Goal: Task Accomplishment & Management: Manage account settings

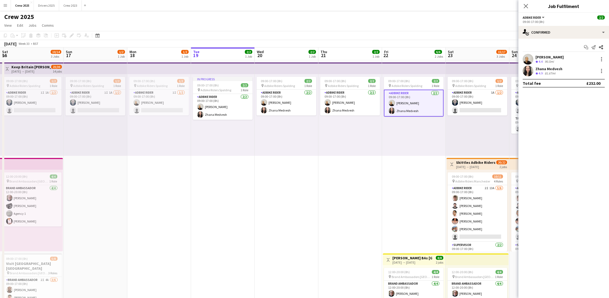
scroll to position [0, 127]
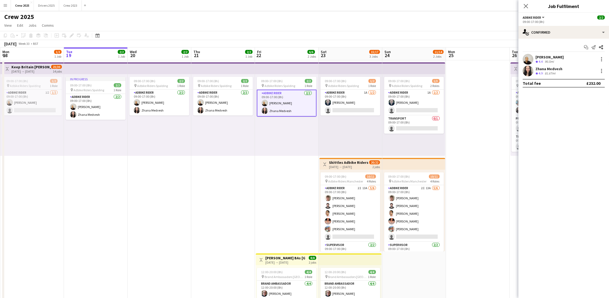
click at [7, 3] on button "Menu" at bounding box center [5, 5] width 11 height 11
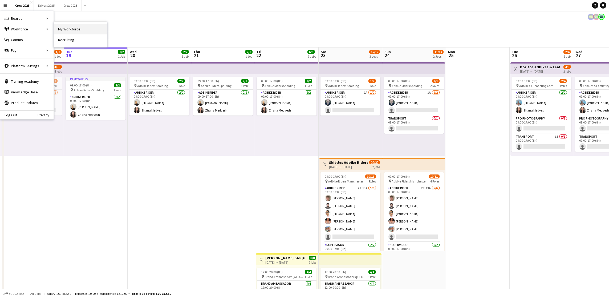
click at [90, 31] on link "My Workforce" at bounding box center [80, 29] width 53 height 11
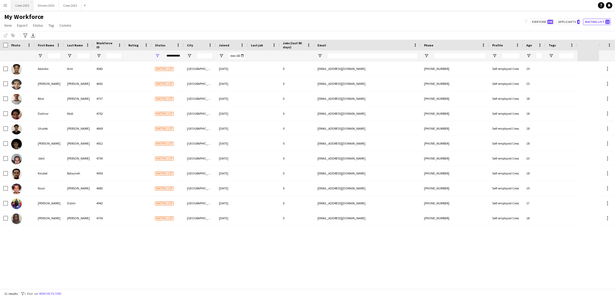
click at [16, 6] on button "Crew 2025 Close" at bounding box center [22, 5] width 23 height 10
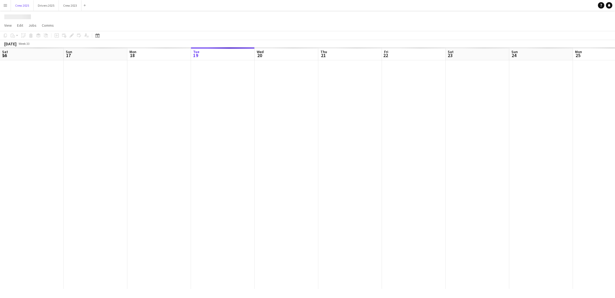
scroll to position [0, 127]
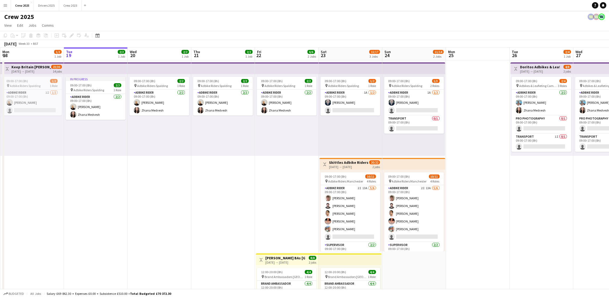
click at [6, 6] on app-icon "Menu" at bounding box center [5, 5] width 4 height 4
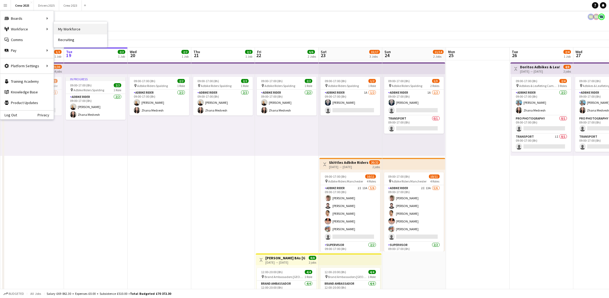
click at [60, 30] on link "My Workforce" at bounding box center [80, 29] width 53 height 11
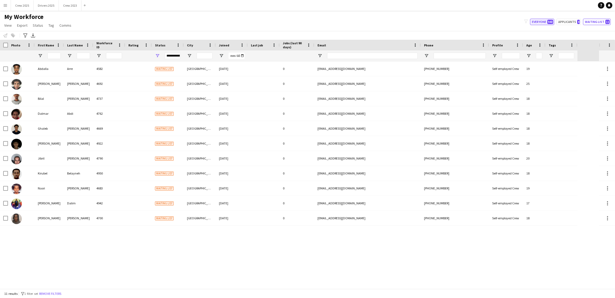
click at [532, 23] on button "Everyone 943" at bounding box center [542, 22] width 24 height 6
type input "**********"
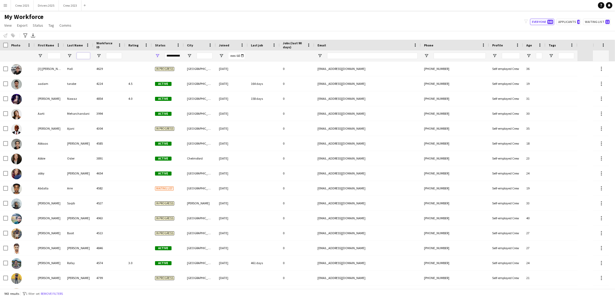
click at [82, 54] on input "Last Name Filter Input" at bounding box center [83, 55] width 13 height 6
type input "*******"
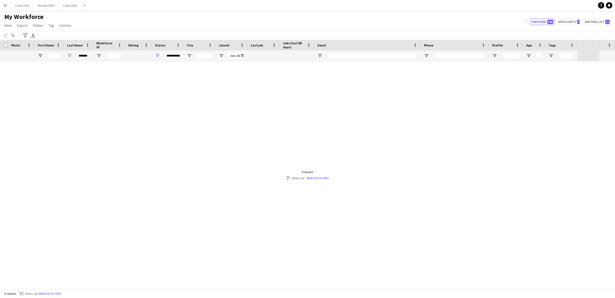
drag, startPoint x: 171, startPoint y: 55, endPoint x: 172, endPoint y: 58, distance: 3.6
click at [171, 55] on div "**********" at bounding box center [173, 55] width 16 height 6
click at [166, 89] on div "(Select All)" at bounding box center [185, 88] width 42 height 4
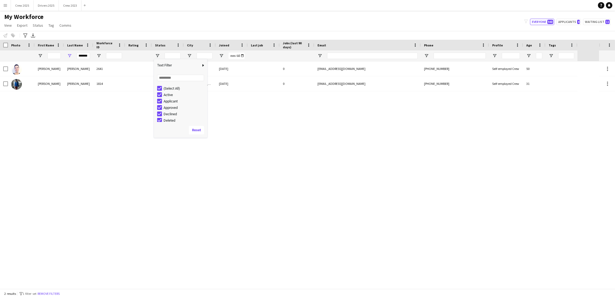
click at [284, 137] on div "[PERSON_NAME] 2641 Suspended Prestonpans [DATE] 0 [EMAIL_ADDRESS][DOMAIN_NAME] …" at bounding box center [299, 174] width 599 height 227
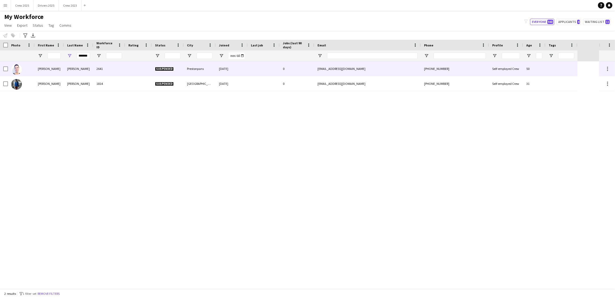
click at [245, 70] on div "[DATE]" at bounding box center [232, 68] width 32 height 15
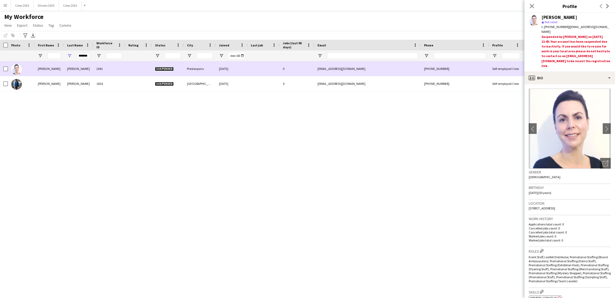
click at [202, 66] on div "Prestonpans" at bounding box center [200, 68] width 32 height 15
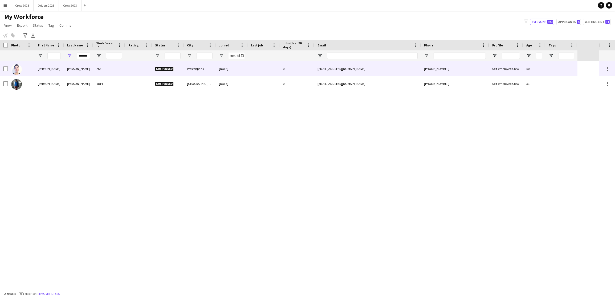
click at [221, 70] on div "[DATE]" at bounding box center [232, 68] width 32 height 15
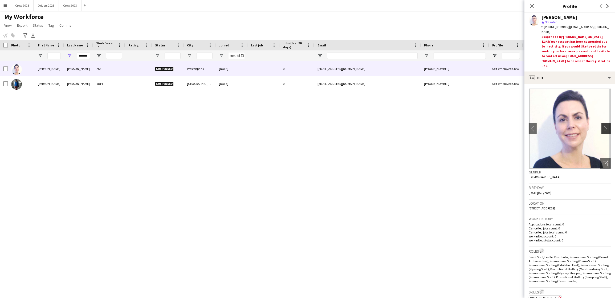
click at [603, 127] on app-icon "chevron-right" at bounding box center [607, 129] width 8 height 6
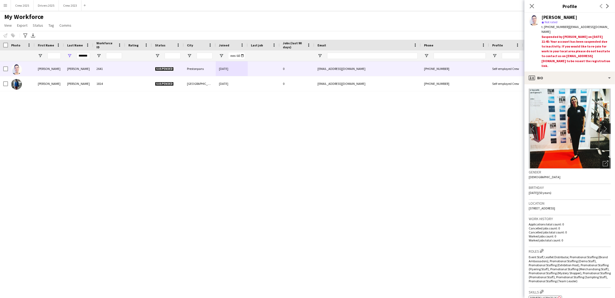
click at [603, 128] on app-icon "chevron-right" at bounding box center [607, 129] width 8 height 6
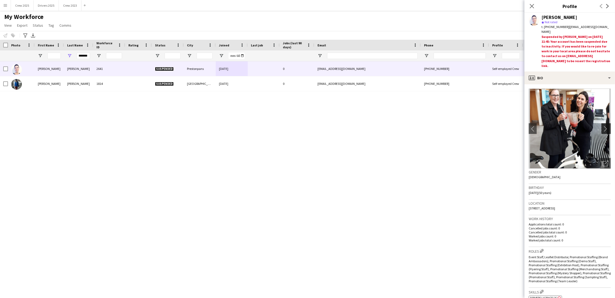
click at [603, 128] on app-icon "chevron-right" at bounding box center [607, 129] width 8 height 6
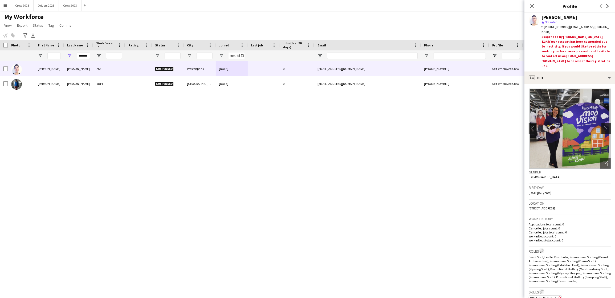
click at [603, 128] on app-icon "chevron-right" at bounding box center [607, 129] width 8 height 6
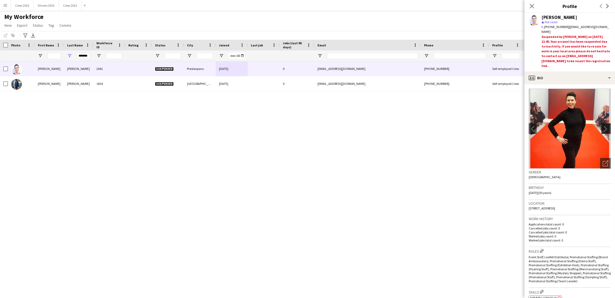
click at [603, 128] on app-icon "chevron-right" at bounding box center [607, 129] width 8 height 6
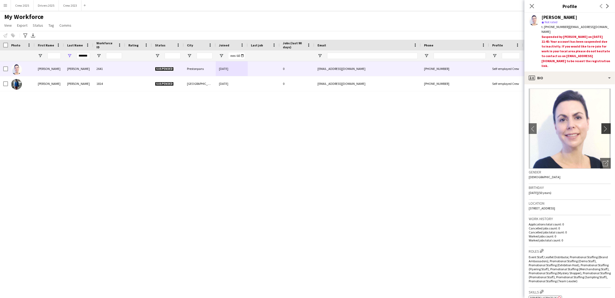
click at [603, 128] on app-icon "chevron-right" at bounding box center [607, 129] width 8 height 6
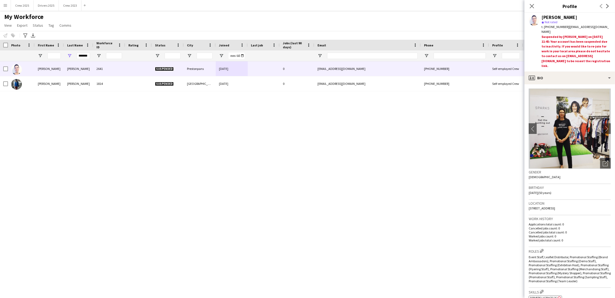
click at [6, 3] on app-icon "Menu" at bounding box center [5, 5] width 4 height 4
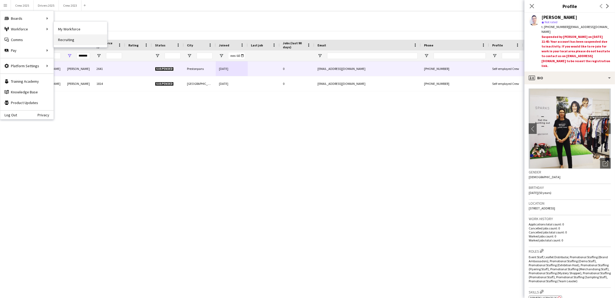
click at [74, 39] on link "Recruiting" at bounding box center [80, 39] width 53 height 11
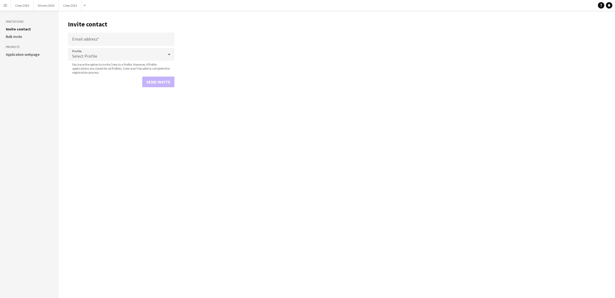
click at [6, 49] on aside "Invitations Invite contact [PERSON_NAME] invite Promote Application webpage" at bounding box center [29, 154] width 59 height 287
click at [11, 54] on link "Application webpage" at bounding box center [23, 54] width 34 height 5
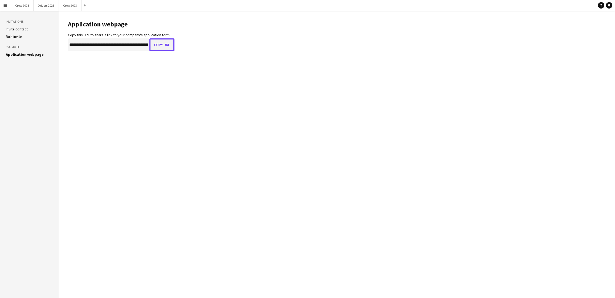
click at [156, 46] on button "Copy URL" at bounding box center [161, 44] width 25 height 13
click at [3, 6] on app-icon "Menu" at bounding box center [5, 5] width 4 height 4
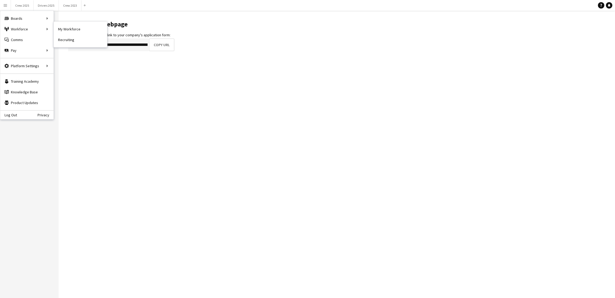
drag, startPoint x: 76, startPoint y: 31, endPoint x: 175, endPoint y: 50, distance: 100.1
click at [76, 31] on link "My Workforce" at bounding box center [80, 29] width 53 height 11
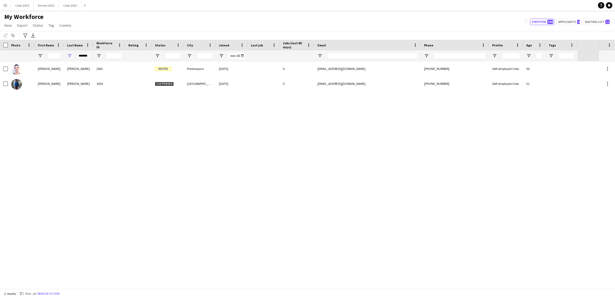
click at [238, 158] on div "[PERSON_NAME] 2641 Invited Prestonpans [DATE] 0 [EMAIL_ADDRESS][DOMAIN_NAME] [P…" at bounding box center [299, 174] width 599 height 227
click at [415, 197] on div "[PERSON_NAME] 2641 Invited Prestonpans [DATE] 0 [EMAIL_ADDRESS][DOMAIN_NAME] [P…" at bounding box center [299, 174] width 599 height 227
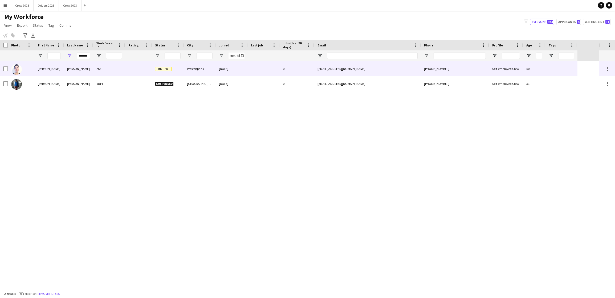
click at [182, 72] on div "Invited" at bounding box center [168, 68] width 32 height 15
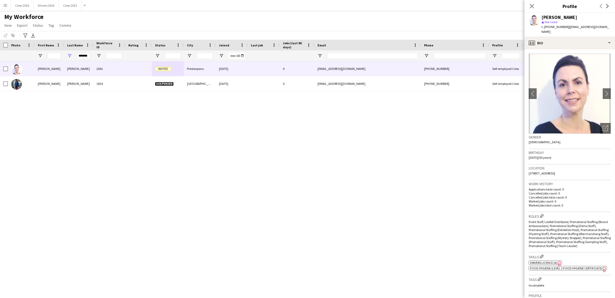
click at [330, 143] on div "[PERSON_NAME] 2641 Invited Prestonpans [DATE] 0 [EMAIL_ADDRESS][DOMAIN_NAME] [P…" at bounding box center [299, 174] width 599 height 227
click at [5, 5] on app-icon "Menu" at bounding box center [5, 5] width 4 height 4
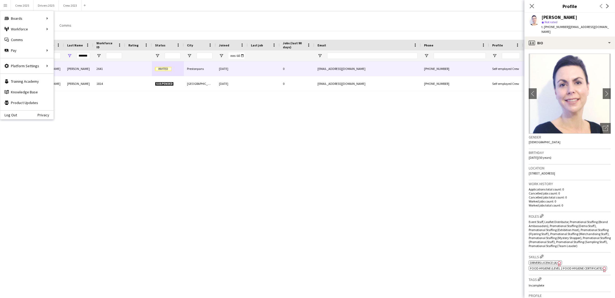
click at [104, 144] on div "[PERSON_NAME] 2641 Invited Prestonpans [DATE] 0 [EMAIL_ADDRESS][DOMAIN_NAME] [P…" at bounding box center [299, 174] width 599 height 227
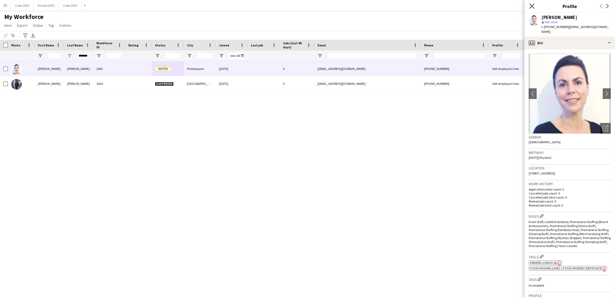
click at [530, 6] on icon "Close pop-in" at bounding box center [531, 5] width 5 height 5
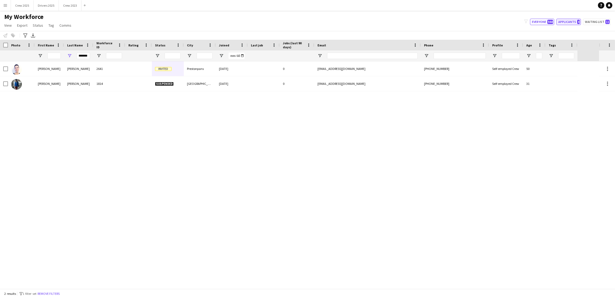
click at [566, 19] on button "Applicants 4" at bounding box center [568, 22] width 25 height 6
type input "**********"
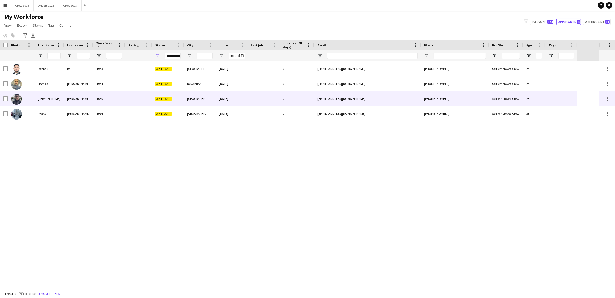
click at [213, 98] on div "[GEOGRAPHIC_DATA]" at bounding box center [200, 98] width 32 height 15
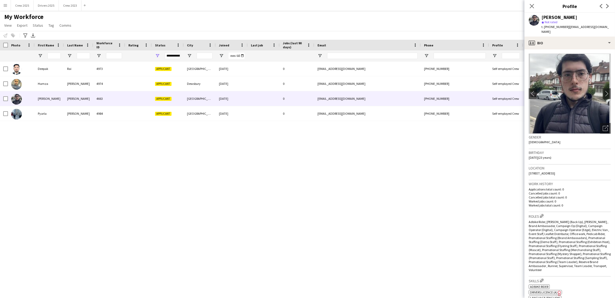
click at [251, 176] on div "[PERSON_NAME] 4973 Applicant [GEOGRAPHIC_DATA] [DATE] 0 [EMAIL_ADDRESS][DOMAIN_…" at bounding box center [299, 174] width 599 height 227
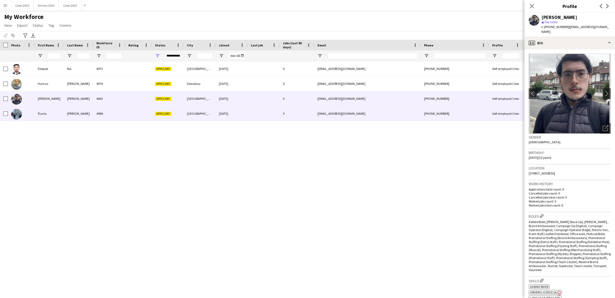
click at [82, 112] on div "[PERSON_NAME]" at bounding box center [78, 113] width 29 height 15
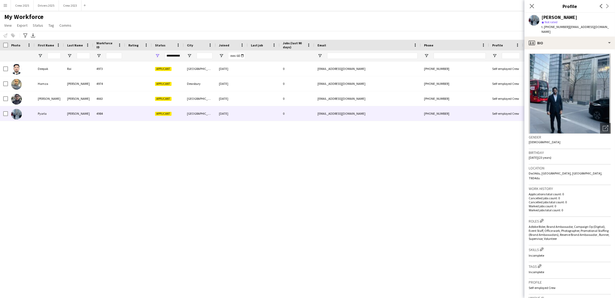
click at [294, 211] on div "[PERSON_NAME] 4973 Applicant [GEOGRAPHIC_DATA] [DATE] 0 [EMAIL_ADDRESS][DOMAIN_…" at bounding box center [299, 174] width 599 height 227
click at [6, 4] on app-icon "Menu" at bounding box center [5, 5] width 4 height 4
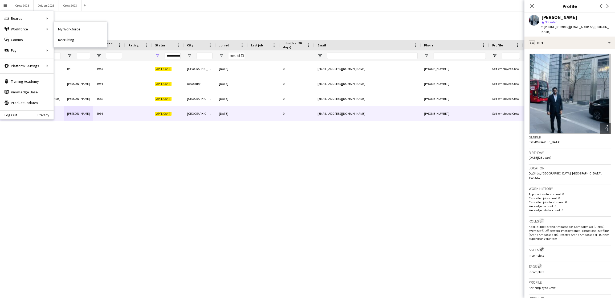
drag, startPoint x: 69, startPoint y: 27, endPoint x: 218, endPoint y: 55, distance: 151.5
click at [69, 27] on link "My Workforce" at bounding box center [80, 29] width 53 height 11
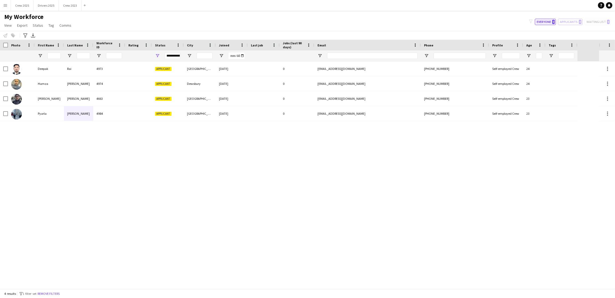
click at [536, 23] on button "Everyone 0" at bounding box center [545, 22] width 21 height 6
type input "**********"
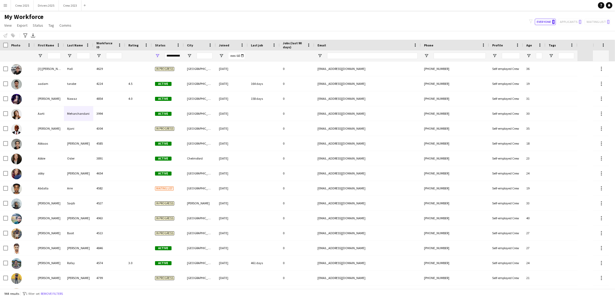
click at [564, 21] on div "filter-1 Everyone 0 Applicants 0 Waiting list 0" at bounding box center [570, 22] width 90 height 6
click at [599, 22] on div "filter-1 Everyone 0 Applicants 0 Waiting list 0" at bounding box center [570, 22] width 90 height 6
click at [538, 21] on button "Everyone 0" at bounding box center [545, 22] width 21 height 6
drag, startPoint x: 441, startPoint y: 6, endPoint x: 436, endPoint y: 8, distance: 5.7
click at [441, 6] on app-navbar "Menu Boards Boards Boards All jobs Status Workforce Workforce My Workforce Recr…" at bounding box center [307, 5] width 615 height 11
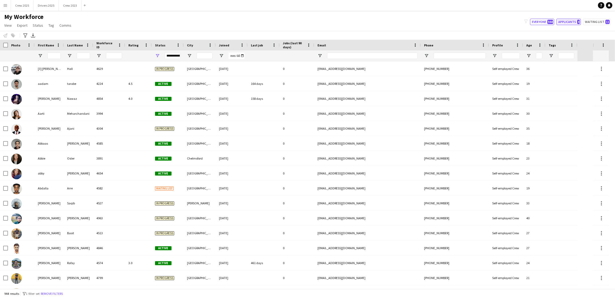
click at [565, 21] on button "Applicants 4" at bounding box center [568, 22] width 25 height 6
type input "**********"
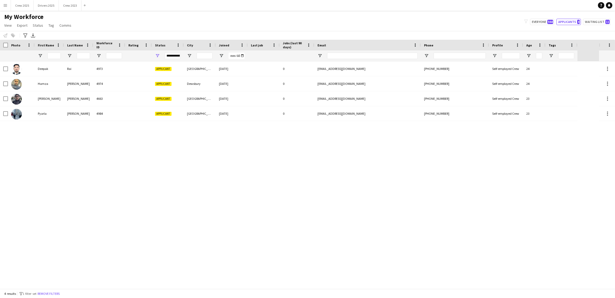
click at [321, 152] on div "[PERSON_NAME] 4973 Applicant [GEOGRAPHIC_DATA] [DATE] 0 [EMAIL_ADDRESS][DOMAIN_…" at bounding box center [299, 174] width 599 height 227
click at [393, 189] on div "[PERSON_NAME] 4973 Applicant [GEOGRAPHIC_DATA] [DATE] 0 [EMAIL_ADDRESS][DOMAIN_…" at bounding box center [299, 174] width 599 height 227
click at [26, 6] on button "Crew 2025 Close" at bounding box center [22, 5] width 23 height 10
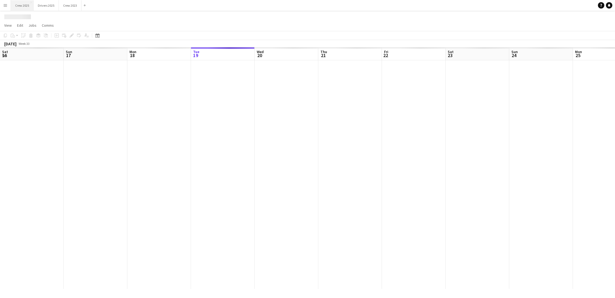
scroll to position [0, 127]
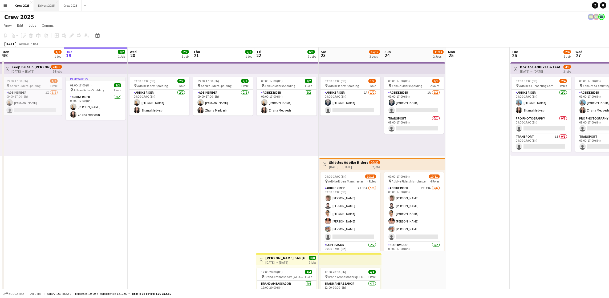
click at [50, 9] on button "Drivers 2025 Close" at bounding box center [46, 5] width 25 height 10
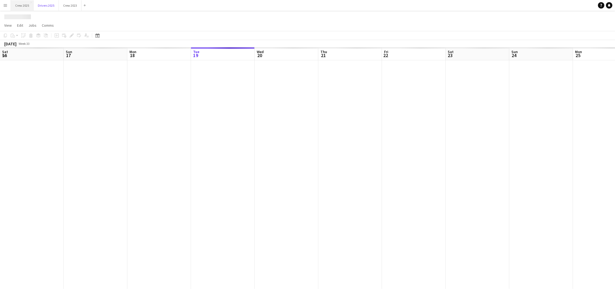
scroll to position [0, 127]
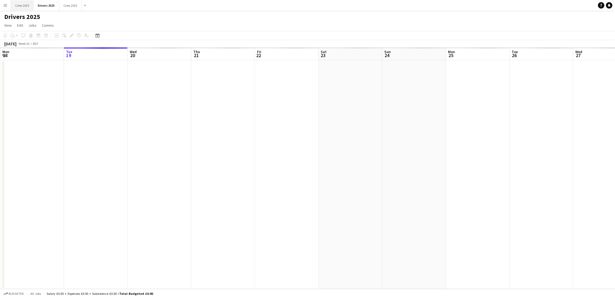
click at [19, 3] on button "Crew 2025 Close" at bounding box center [22, 5] width 23 height 10
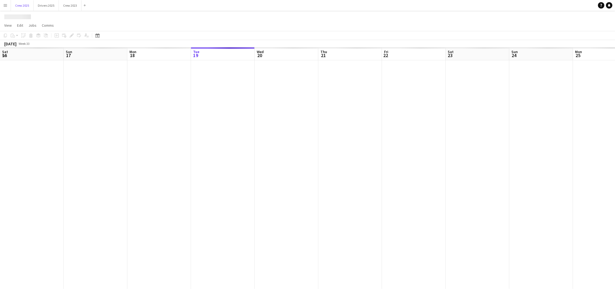
scroll to position [0, 127]
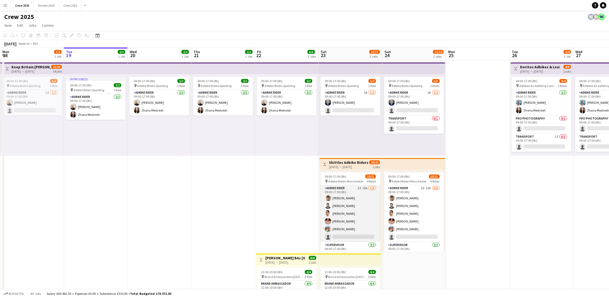
click at [353, 234] on app-card-role "Adbike Rider 2I 13A 5/6 09:00-17:00 (8h) Rokas Juskys Emad Emad Vaibhav Verma A…" at bounding box center [350, 213] width 60 height 57
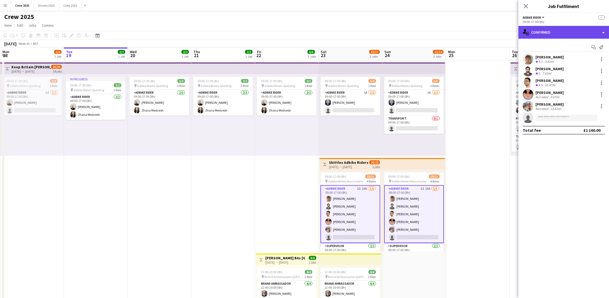
click at [579, 31] on div "single-neutral-actions-check-2 Confirmed" at bounding box center [563, 32] width 91 height 13
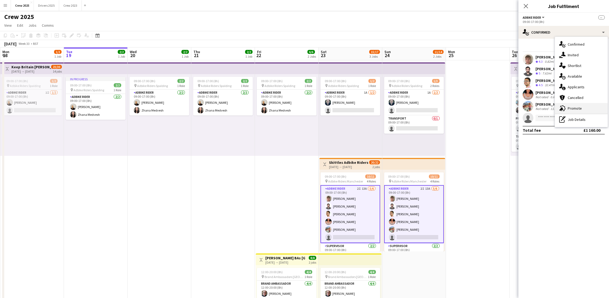
click at [587, 106] on div "advertising-megaphone Promote" at bounding box center [581, 108] width 53 height 11
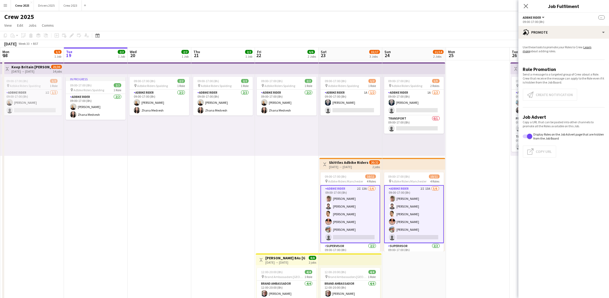
click at [546, 97] on app-promote-tab "Use these tools to promote your Roles to Crew. Learn more about adding roles. R…" at bounding box center [563, 102] width 91 height 119
click at [591, 46] on link "Learn more" at bounding box center [557, 49] width 69 height 8
click at [529, 136] on span "button" at bounding box center [529, 135] width 5 height 5
click at [525, 136] on span "button" at bounding box center [525, 135] width 5 height 5
click at [528, 137] on span "button" at bounding box center [529, 135] width 5 height 5
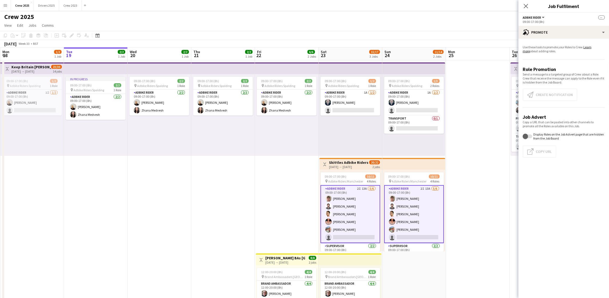
click at [542, 153] on div "Copy a URL that can be pasted into other channels to promote all the Roles avai…" at bounding box center [564, 139] width 82 height 38
click at [546, 95] on app-promote-tab "Use these tools to promote your Roles to Crew. Learn more about adding roles. R…" at bounding box center [563, 102] width 91 height 119
click at [526, 136] on span "button" at bounding box center [525, 135] width 5 height 5
click at [499, 169] on app-date-cell at bounding box center [478, 204] width 64 height 288
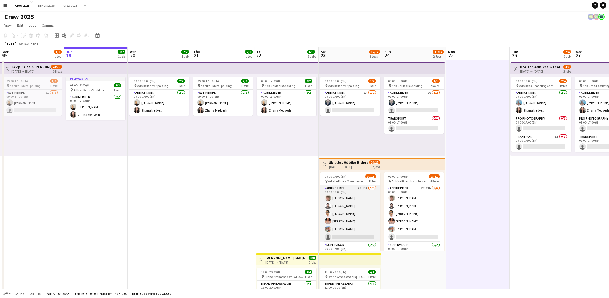
click at [353, 234] on app-card-role "Adbike Rider 2I 13A 5/6 09:00-17:00 (8h) Rokas Juskys Emad Emad Vaibhav Verma A…" at bounding box center [350, 213] width 60 height 57
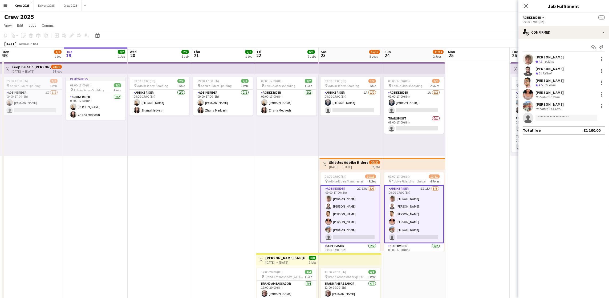
click at [342, 230] on app-card-role "Adbike Rider 2I 13A 5/6 09:00-17:00 (8h) Rokas Juskys Emad Emad Vaibhav Verma A…" at bounding box center [350, 214] width 60 height 58
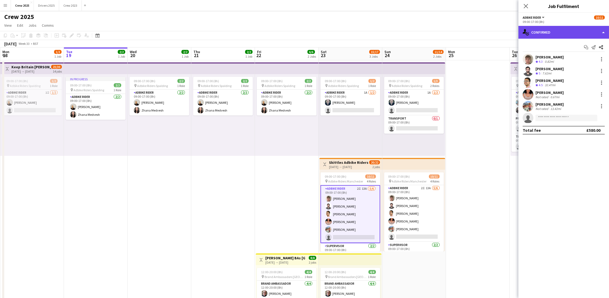
click at [561, 35] on div "single-neutral-actions-check-2 Confirmed" at bounding box center [563, 32] width 91 height 13
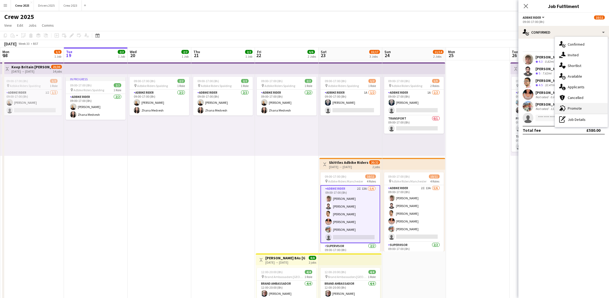
click at [576, 105] on div "advertising-megaphone Promote" at bounding box center [581, 108] width 53 height 11
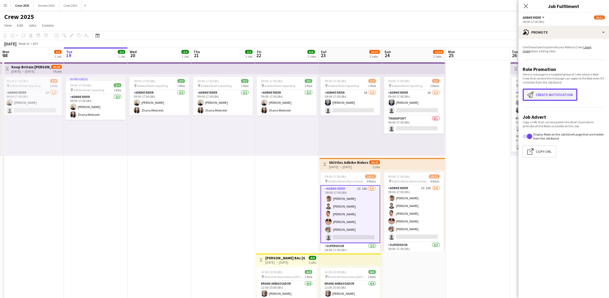
click at [549, 97] on button "Create notification Create notification" at bounding box center [550, 94] width 55 height 12
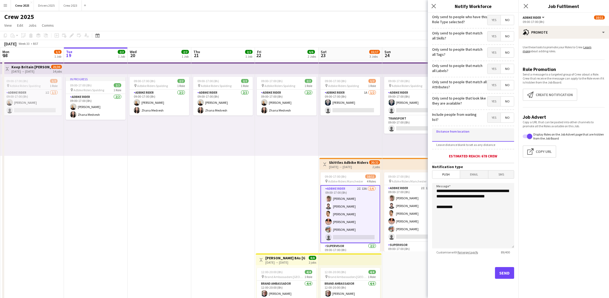
click at [456, 136] on input at bounding box center [473, 134] width 82 height 13
type input "*****"
click at [505, 274] on button "Send" at bounding box center [504, 273] width 19 height 12
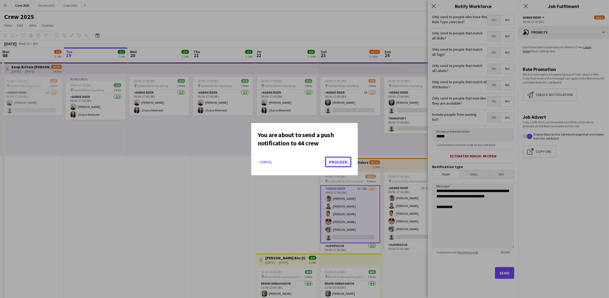
click at [331, 158] on button "Proceed" at bounding box center [338, 161] width 26 height 11
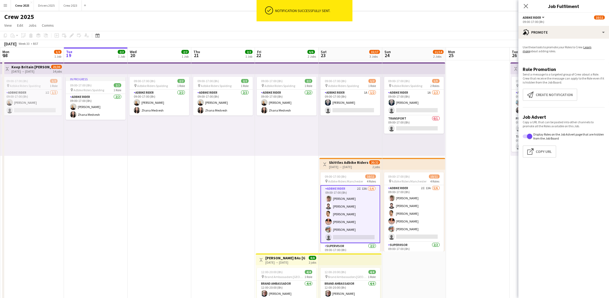
click at [264, 196] on app-date-cell "09:00-17:00 (8h) 2/2 pin Adbike Riders Spalding 1 Role Adbike Rider 2/2 09:00-1…" at bounding box center [287, 204] width 64 height 288
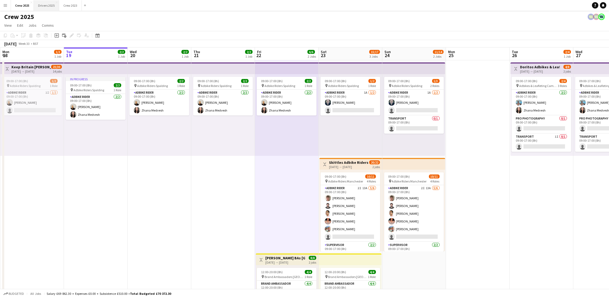
click at [41, 6] on button "Drivers 2025 Close" at bounding box center [46, 5] width 25 height 10
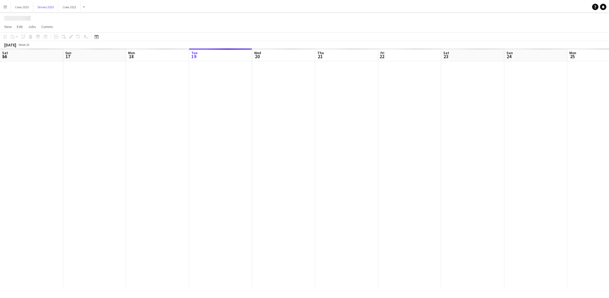
scroll to position [0, 127]
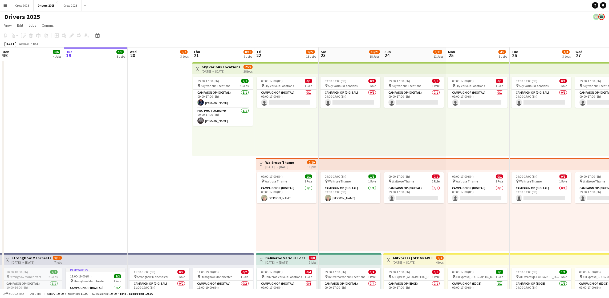
click at [231, 69] on div "21-08-2025 → 17-09-2025" at bounding box center [221, 71] width 39 height 4
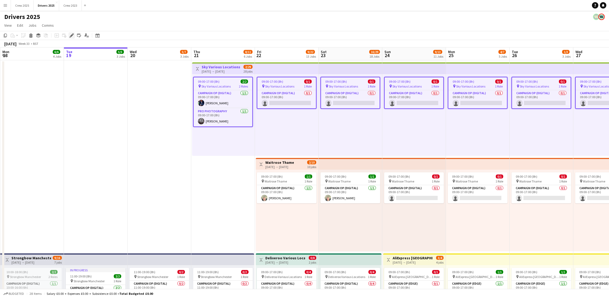
click at [70, 35] on icon at bounding box center [71, 35] width 3 height 3
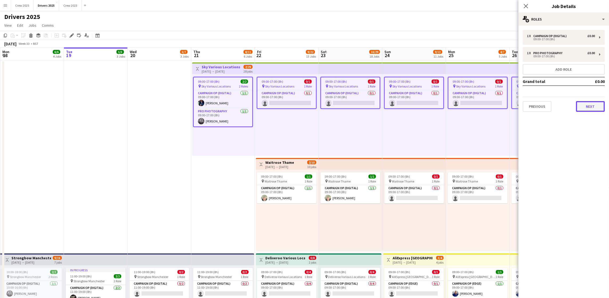
click at [595, 103] on button "Next" at bounding box center [590, 106] width 29 height 11
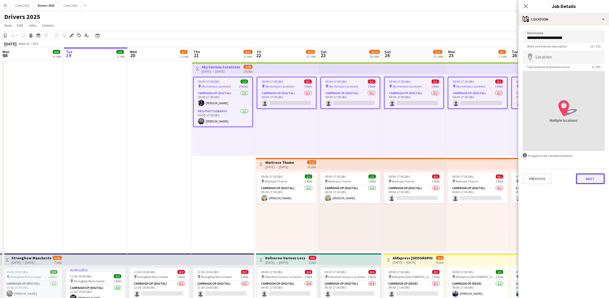
click at [589, 181] on button "Next" at bounding box center [590, 178] width 29 height 11
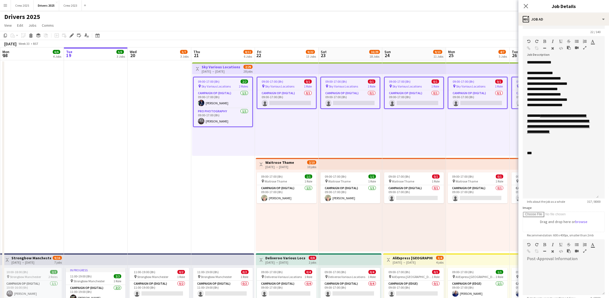
scroll to position [40, 0]
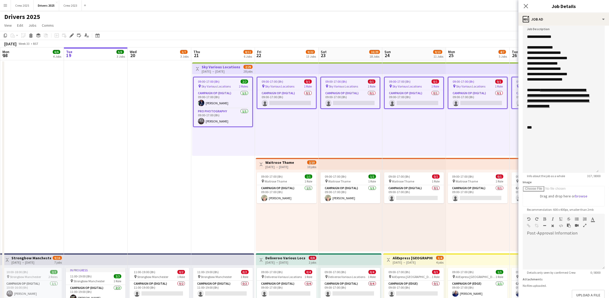
drag, startPoint x: 601, startPoint y: 103, endPoint x: 606, endPoint y: 210, distance: 107.0
click at [606, 210] on mat-expansion-panel "**********" at bounding box center [563, 162] width 91 height 272
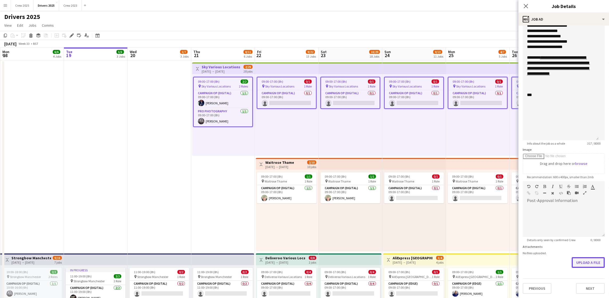
click at [583, 265] on button "Upload a file" at bounding box center [588, 262] width 33 height 11
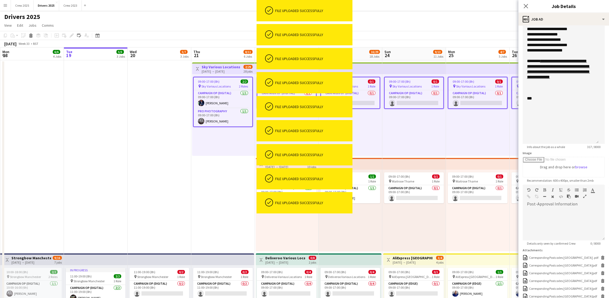
scroll to position [0, 0]
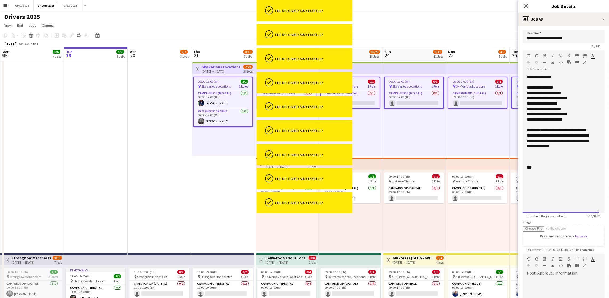
click at [574, 170] on div "***" at bounding box center [560, 167] width 67 height 5
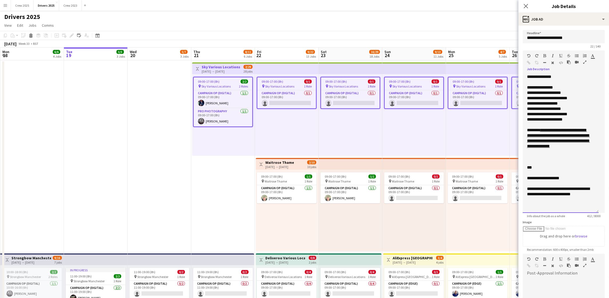
click at [578, 196] on div "**********" at bounding box center [560, 191] width 67 height 11
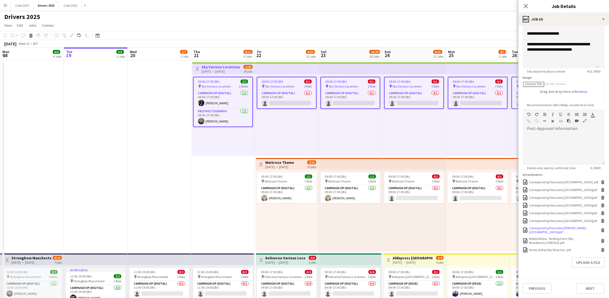
scroll to position [161, 0]
click at [547, 250] on div "Itinery & Map Sky Wrap Van .pdf" at bounding box center [550, 249] width 42 height 4
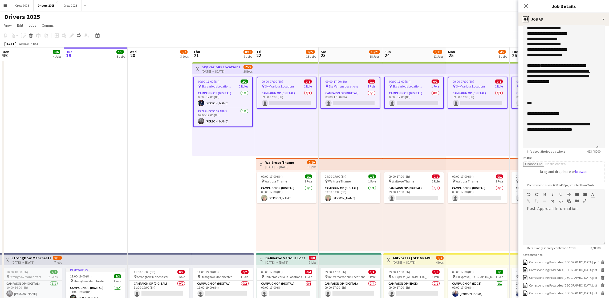
scroll to position [0, 0]
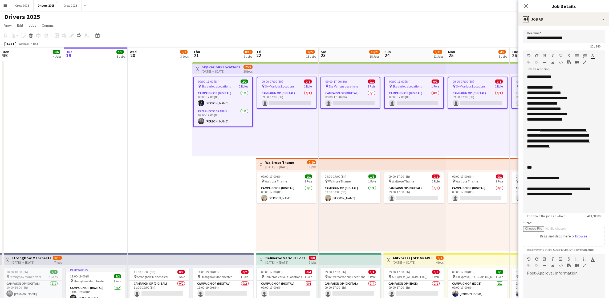
click at [596, 37] on input "**********" at bounding box center [564, 36] width 82 height 13
click at [218, 81] on span "09:00-17:00 (8h)" at bounding box center [209, 81] width 22 height 4
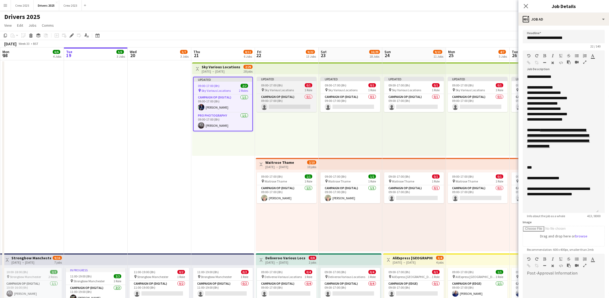
click at [288, 83] on div "09:00-17:00 (8h) 0/1" at bounding box center [287, 85] width 60 height 4
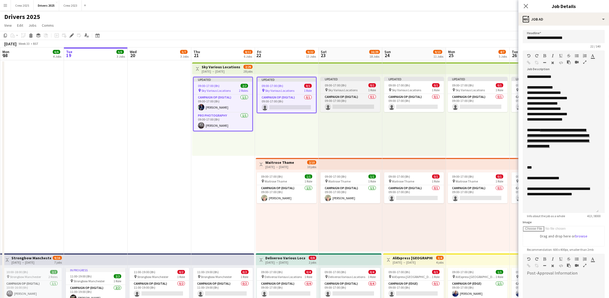
click at [330, 82] on app-job-card "Updated 09:00-17:00 (8h) 0/1 pin Sky Various Locations 1 Role Campaign Op (Digi…" at bounding box center [350, 94] width 60 height 35
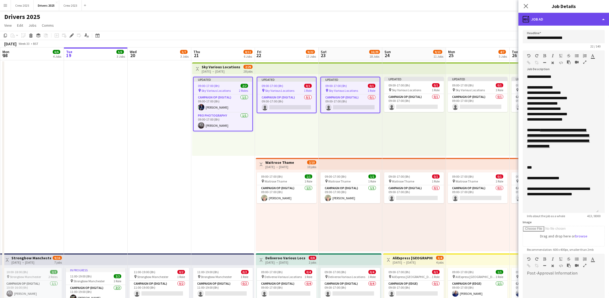
click at [556, 21] on div "ads-window Job Ad" at bounding box center [563, 19] width 91 height 13
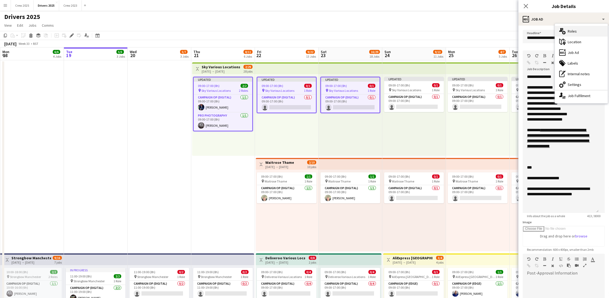
click at [570, 30] on div "multiple-users-add Roles" at bounding box center [581, 31] width 53 height 11
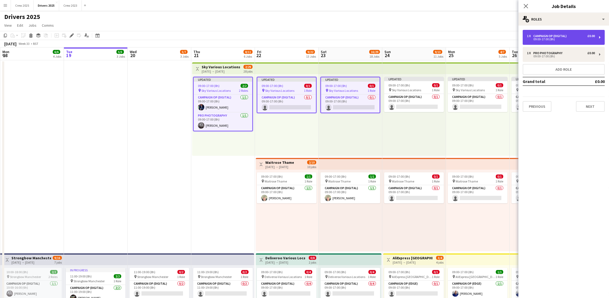
click at [547, 38] on div "09:00-17:00 (8h)" at bounding box center [561, 39] width 68 height 3
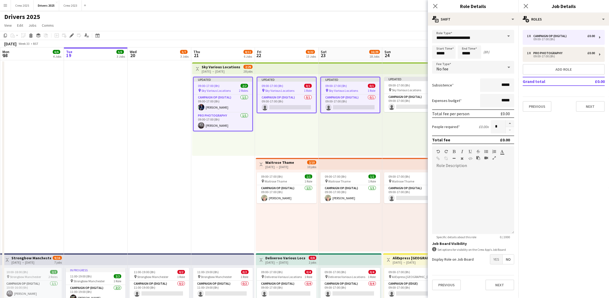
click at [215, 90] on span "Sky Various Locations" at bounding box center [215, 90] width 29 height 4
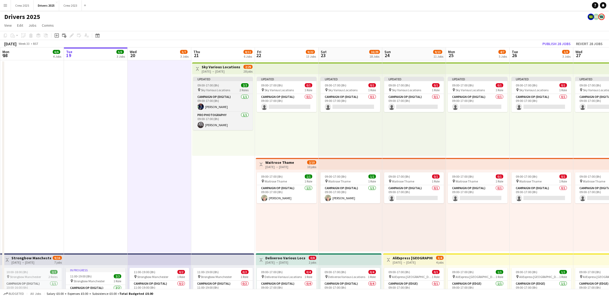
click at [210, 89] on span "Sky Various Locations" at bounding box center [215, 90] width 29 height 4
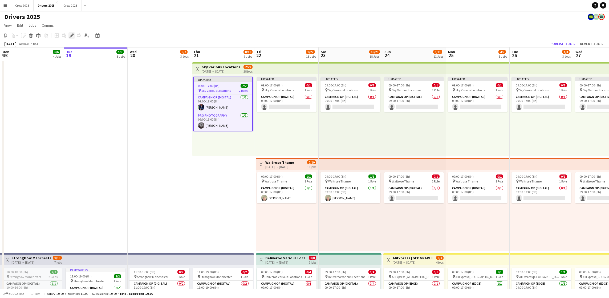
click at [72, 35] on icon "Edit" at bounding box center [72, 35] width 4 height 4
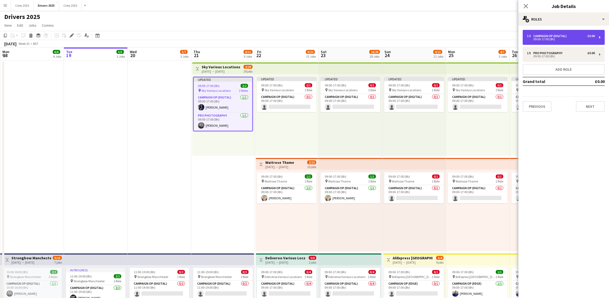
click at [557, 35] on div "Campaign Op (Digital)" at bounding box center [550, 36] width 35 height 4
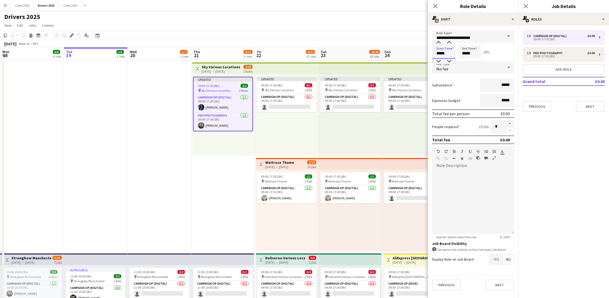
drag, startPoint x: 445, startPoint y: 55, endPoint x: 375, endPoint y: 50, distance: 70.5
type input "*****"
click at [556, 55] on div "09:00-17:00 (8h)" at bounding box center [561, 56] width 68 height 3
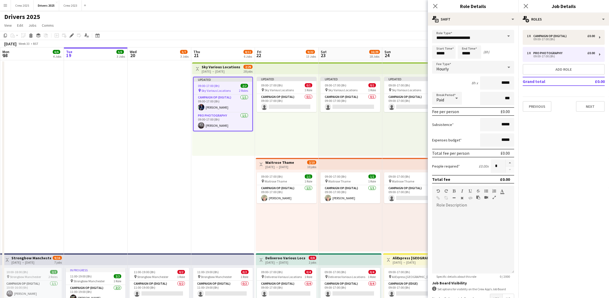
type input "**********"
type input "*****"
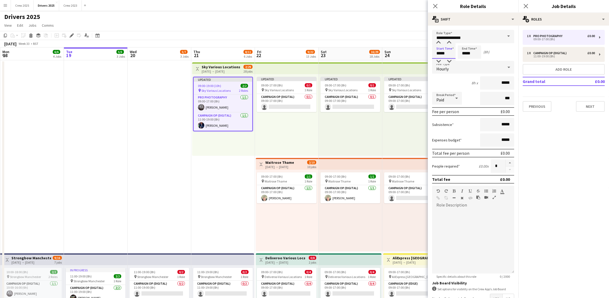
drag, startPoint x: 448, startPoint y: 55, endPoint x: 353, endPoint y: 58, distance: 95.1
type input "*****"
click at [277, 83] on span "09:00-17:00 (8h)" at bounding box center [272, 85] width 22 height 4
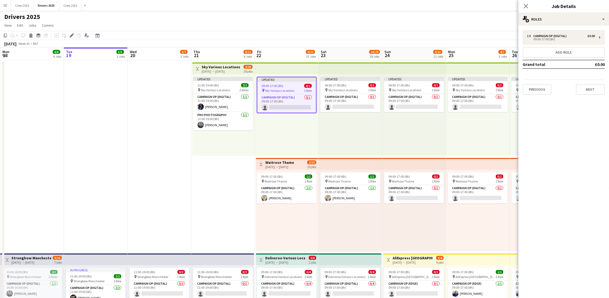
click at [277, 84] on span "09:00-17:00 (8h)" at bounding box center [273, 86] width 22 height 4
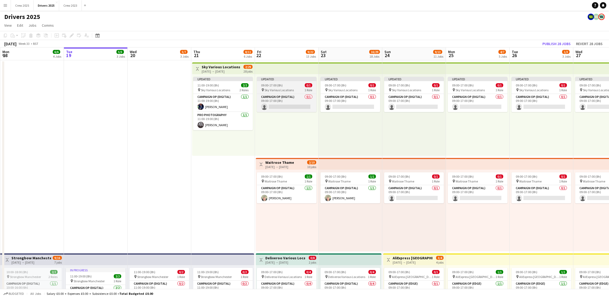
click at [277, 83] on span "09:00-17:00 (8h)" at bounding box center [272, 85] width 22 height 4
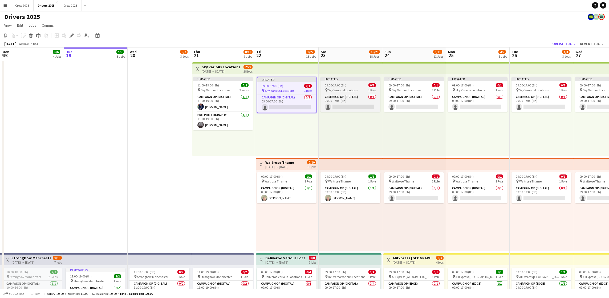
click at [332, 84] on span "09:00-17:00 (8h)" at bounding box center [336, 85] width 22 height 4
click at [68, 36] on div "Edit" at bounding box center [71, 35] width 6 height 6
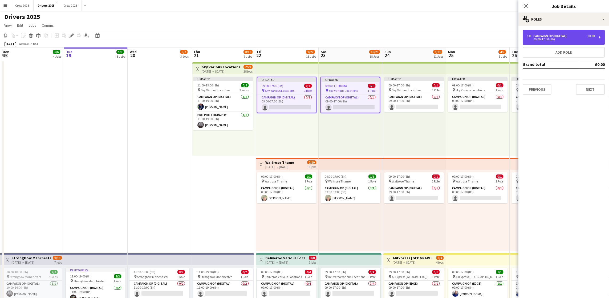
click at [536, 38] on div "09:00-17:00 (8h)" at bounding box center [561, 39] width 68 height 3
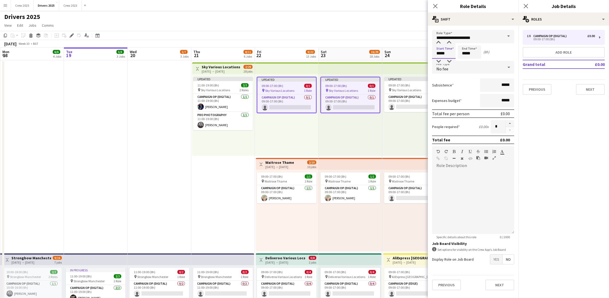
drag, startPoint x: 448, startPoint y: 51, endPoint x: 362, endPoint y: 51, distance: 86.0
type input "*****"
drag, startPoint x: 473, startPoint y: 54, endPoint x: 416, endPoint y: 55, distance: 56.7
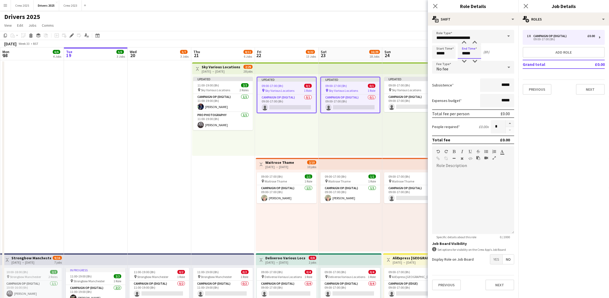
type input "*****"
click at [583, 88] on button "Next" at bounding box center [590, 89] width 29 height 11
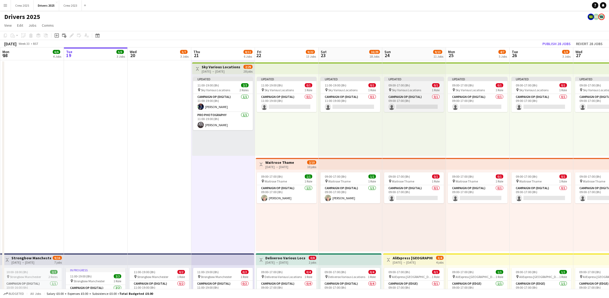
click at [401, 86] on span "09:00-17:00 (8h)" at bounding box center [399, 85] width 22 height 4
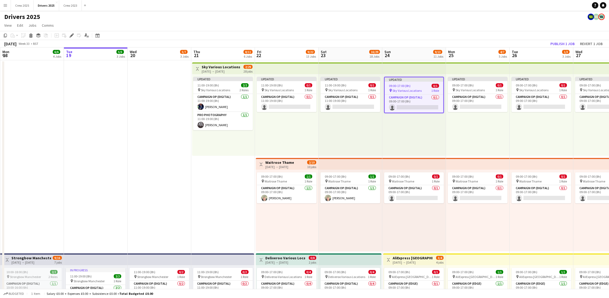
click at [401, 86] on span "09:00-17:00 (8h)" at bounding box center [400, 86] width 22 height 4
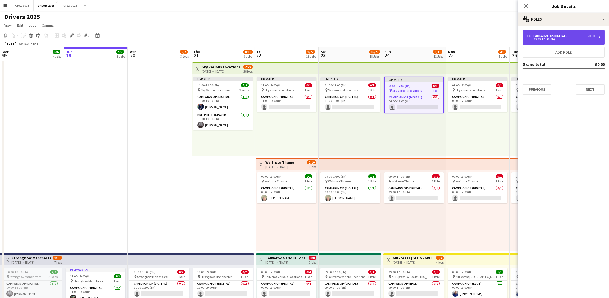
click at [561, 40] on div "09:00-17:00 (8h)" at bounding box center [561, 39] width 68 height 3
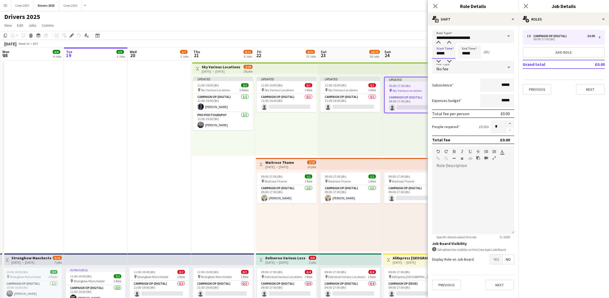
drag, startPoint x: 419, startPoint y: 57, endPoint x: 341, endPoint y: 68, distance: 78.2
type input "*****"
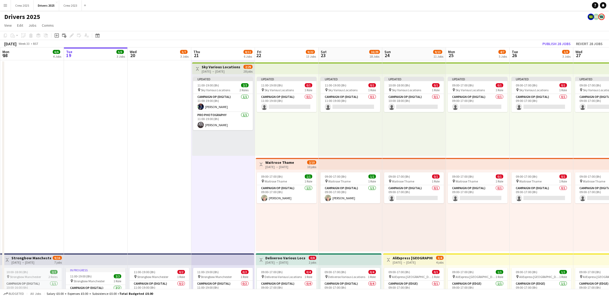
click at [403, 48] on app-board-header-date "Sun 24 9/13 11 Jobs" at bounding box center [414, 53] width 64 height 13
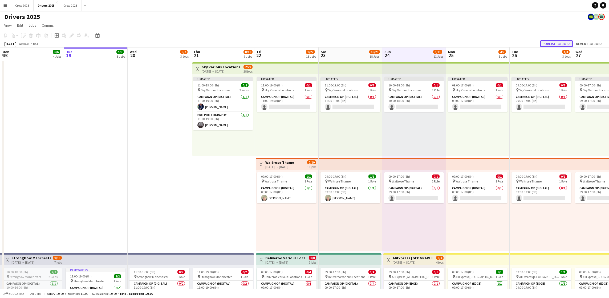
click at [560, 42] on button "Publish 28 jobs" at bounding box center [556, 43] width 32 height 7
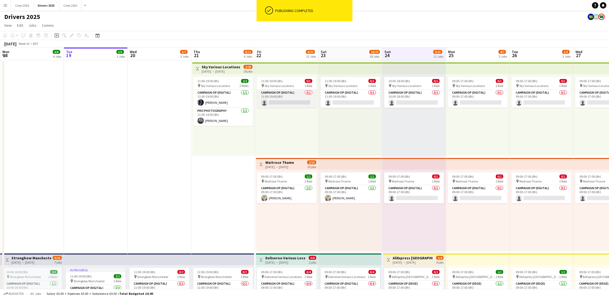
click at [283, 104] on app-card-role "Campaign Op (Digital) 0/1 11:00-19:00 (8h) single-neutral-actions" at bounding box center [287, 99] width 60 height 18
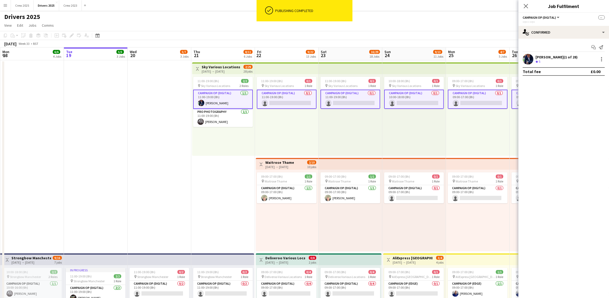
click at [283, 104] on app-card-role "Campaign Op (Digital) 0/1 11:00-19:00 (8h) single-neutral-actions" at bounding box center [287, 99] width 60 height 19
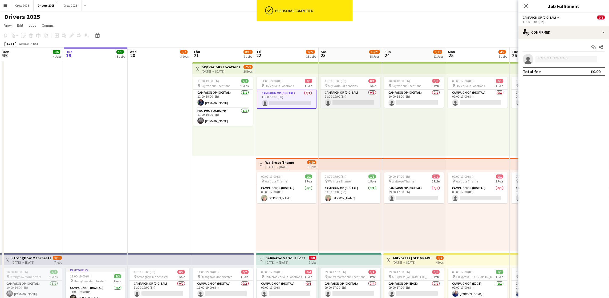
click at [356, 98] on app-card-role "Campaign Op (Digital) 0/1 11:00-19:00 (8h) single-neutral-actions" at bounding box center [350, 99] width 60 height 18
click at [408, 101] on app-card-role "Campaign Op (Digital) 0/1 10:00-18:00 (8h) single-neutral-actions" at bounding box center [414, 99] width 60 height 18
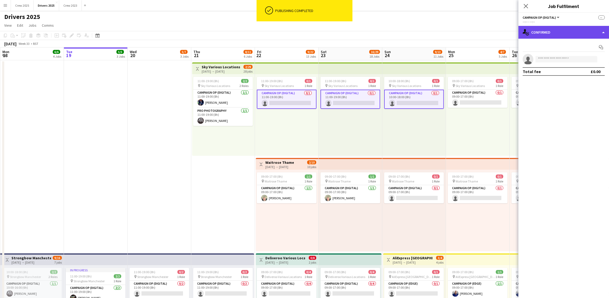
click at [568, 30] on div "single-neutral-actions-check-2 Confirmed" at bounding box center [563, 32] width 91 height 13
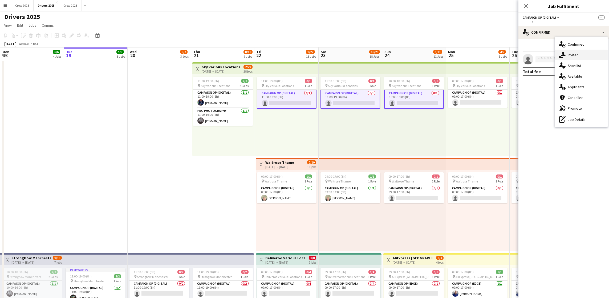
click at [569, 52] on div "single-neutral-actions-share-1 Invited" at bounding box center [581, 55] width 53 height 11
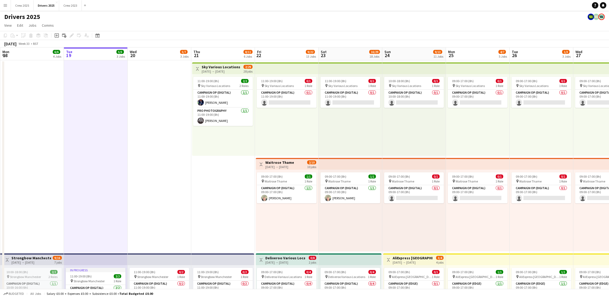
click at [210, 69] on div "21-08-2025 → 17-09-2025" at bounding box center [221, 71] width 39 height 4
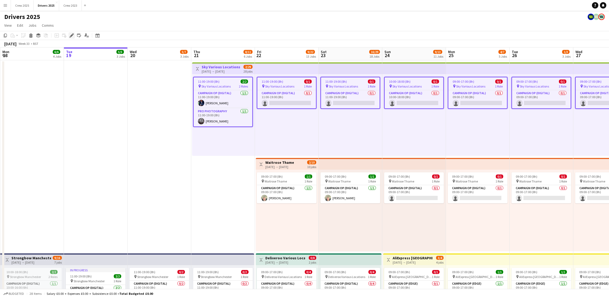
click at [71, 35] on icon at bounding box center [71, 35] width 3 height 3
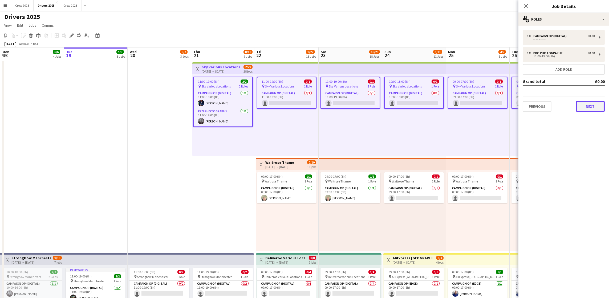
click at [590, 101] on button "Next" at bounding box center [590, 106] width 29 height 11
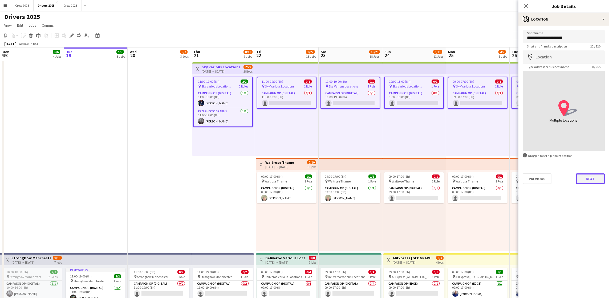
click at [593, 180] on button "Next" at bounding box center [590, 178] width 29 height 11
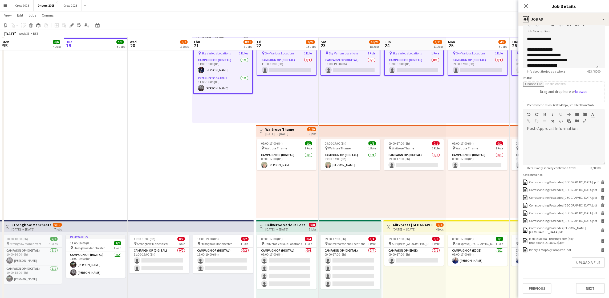
scroll to position [40, 0]
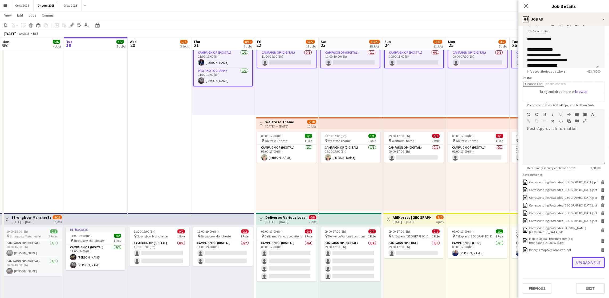
click at [580, 259] on button "Upload a file" at bounding box center [588, 262] width 33 height 11
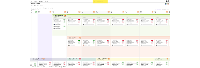
scroll to position [0, 236]
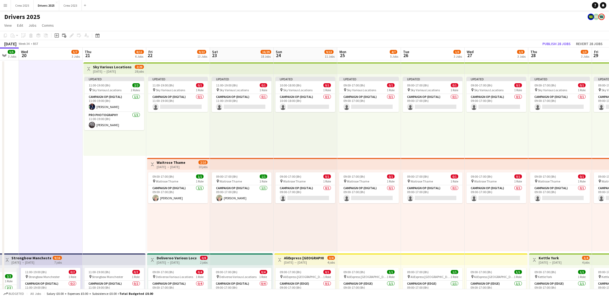
drag, startPoint x: 314, startPoint y: 135, endPoint x: 205, endPoint y: 141, distance: 108.9
click at [555, 41] on button "Publish 28 jobs" at bounding box center [556, 43] width 32 height 7
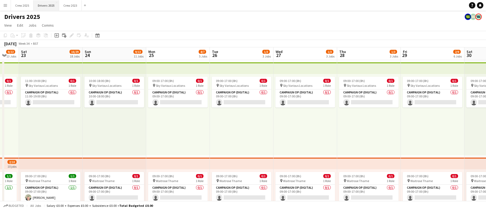
click at [40, 5] on button "Drivers 2025 Close" at bounding box center [47, 5] width 26 height 10
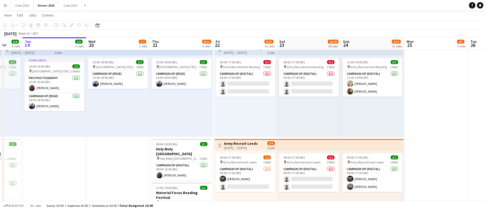
scroll to position [0, 173]
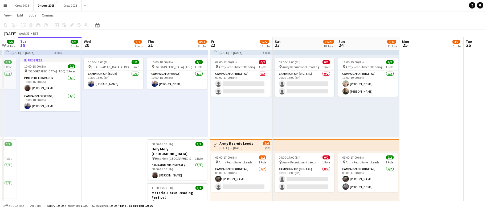
drag, startPoint x: 181, startPoint y: 145, endPoint x: 135, endPoint y: 148, distance: 45.9
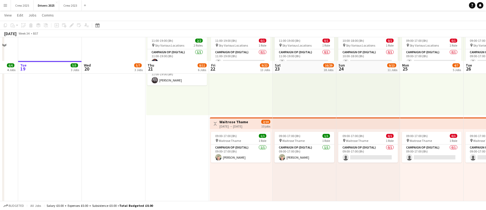
scroll to position [80, 0]
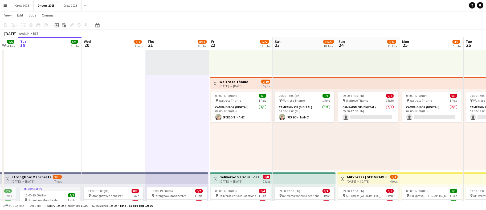
click at [229, 84] on div "22-08-2025 → 31-08-2025" at bounding box center [233, 86] width 29 height 4
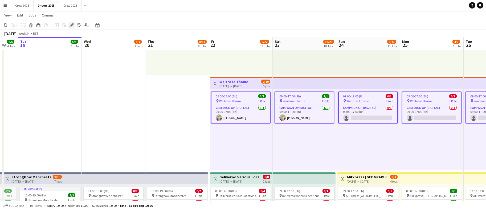
click at [71, 23] on icon "Edit" at bounding box center [72, 25] width 4 height 4
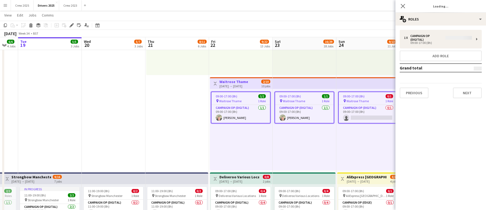
type input "**********"
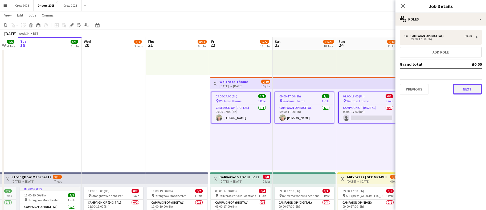
click at [461, 87] on button "Next" at bounding box center [467, 89] width 29 height 11
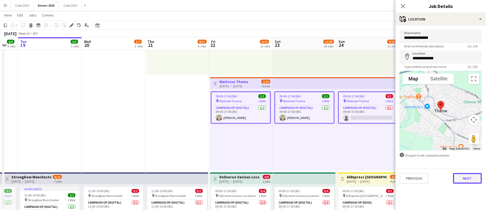
click at [466, 176] on button "Next" at bounding box center [467, 178] width 29 height 11
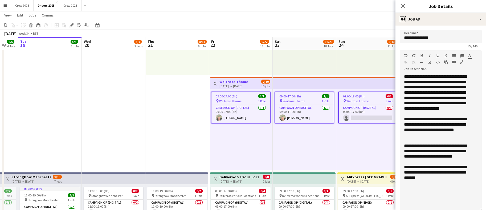
drag, startPoint x: 473, startPoint y: 103, endPoint x: 463, endPoint y: 208, distance: 105.7
click at [463, 208] on div "**********" at bounding box center [441, 142] width 82 height 137
click at [472, 107] on div "**********" at bounding box center [441, 142] width 82 height 137
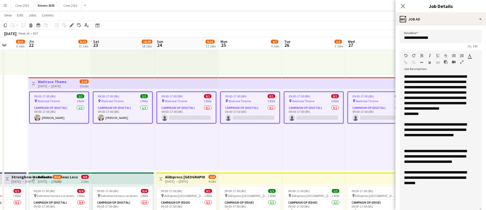
scroll to position [0, 134]
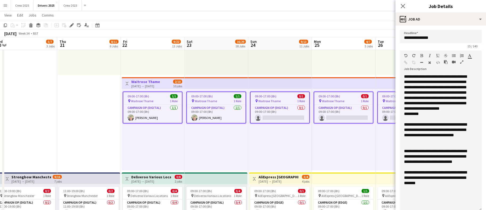
drag, startPoint x: 306, startPoint y: 161, endPoint x: 217, endPoint y: 171, distance: 88.9
click at [433, 144] on div at bounding box center [441, 145] width 74 height 5
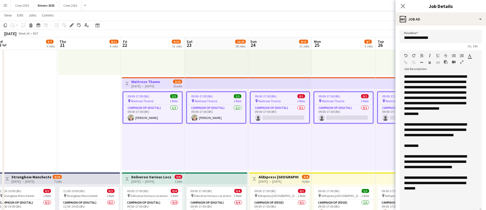
click at [434, 114] on div "*********" at bounding box center [438, 113] width 68 height 5
drag, startPoint x: 473, startPoint y: 112, endPoint x: 421, endPoint y: 111, distance: 51.4
click at [421, 111] on div "**********" at bounding box center [441, 142] width 82 height 137
copy div "**********"
click at [406, 63] on icon "button" at bounding box center [405, 63] width 3 height 4
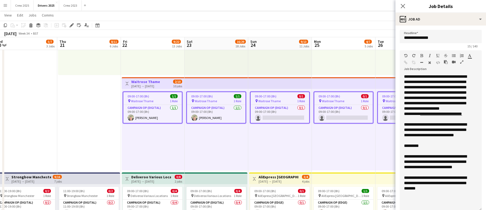
click at [424, 146] on div "*********" at bounding box center [438, 145] width 68 height 5
drag, startPoint x: 470, startPoint y: 147, endPoint x: 422, endPoint y: 146, distance: 48.2
click at [422, 146] on div "**********" at bounding box center [438, 145] width 68 height 5
copy div "**********"
click at [406, 61] on icon "button" at bounding box center [405, 63] width 3 height 4
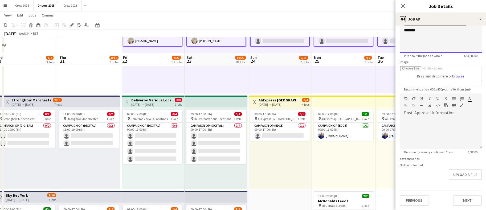
scroll to position [200, 0]
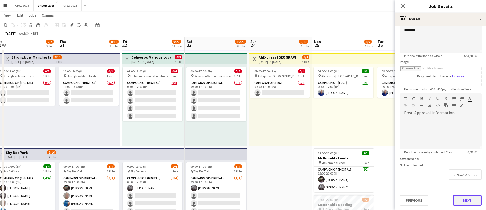
click at [458, 200] on button "Next" at bounding box center [467, 200] width 29 height 11
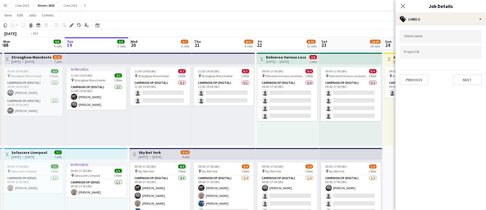
scroll to position [0, 167]
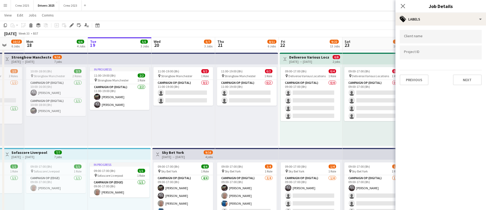
drag, startPoint x: 86, startPoint y: 118, endPoint x: 244, endPoint y: 118, distance: 158.0
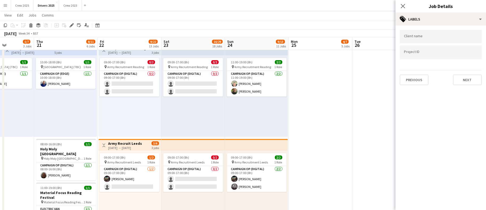
scroll to position [0, 181]
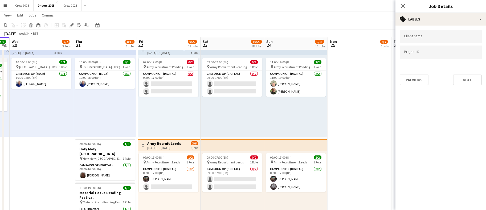
drag, startPoint x: 155, startPoint y: 168, endPoint x: -7, endPoint y: 169, distance: 162.2
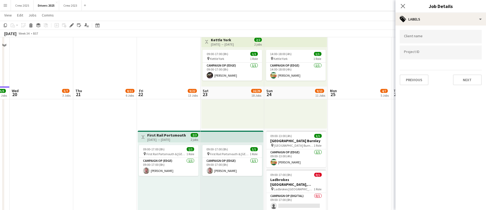
scroll to position [839, 0]
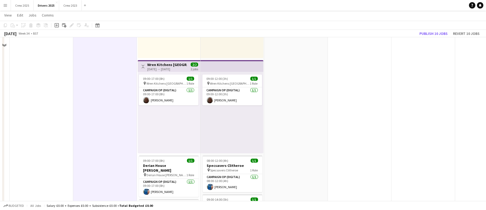
scroll to position [1079, 0]
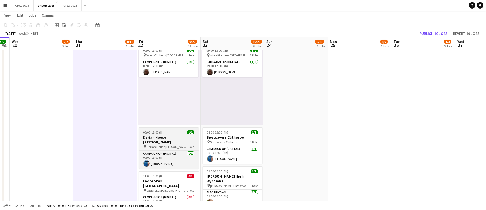
click at [164, 136] on h3 "Derian House Blackburn" at bounding box center [169, 140] width 60 height 10
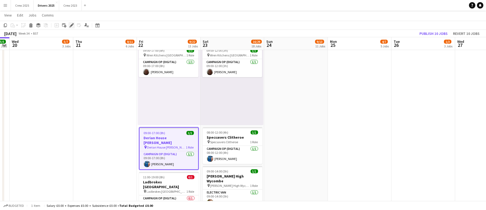
click at [72, 25] on icon at bounding box center [71, 25] width 3 height 3
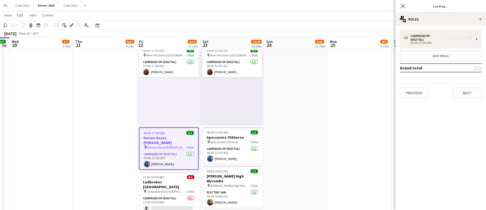
type input "**********"
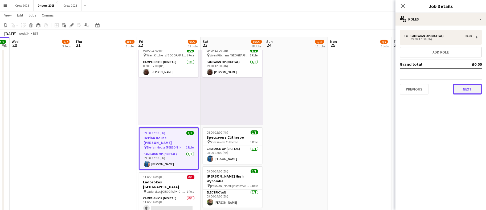
click at [459, 93] on button "Next" at bounding box center [467, 89] width 29 height 11
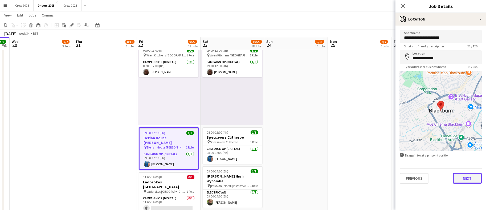
click at [468, 181] on button "Next" at bounding box center [467, 178] width 29 height 11
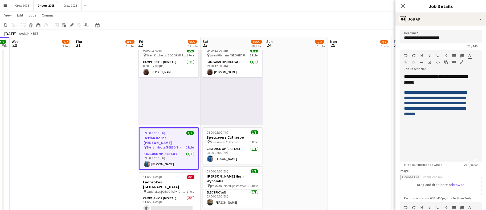
drag, startPoint x: 473, startPoint y: 104, endPoint x: 467, endPoint y: 161, distance: 56.5
click at [467, 161] on div "**********" at bounding box center [438, 118] width 76 height 88
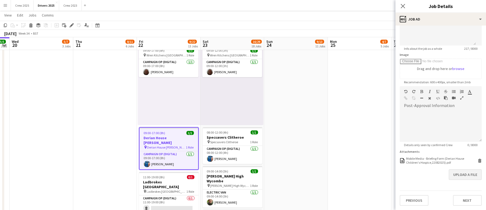
scroll to position [124, 0]
click at [426, 158] on div "Mobile Media - Briefing Form (Derian House Children's Hospice,22082025).pdf" at bounding box center [441, 161] width 70 height 8
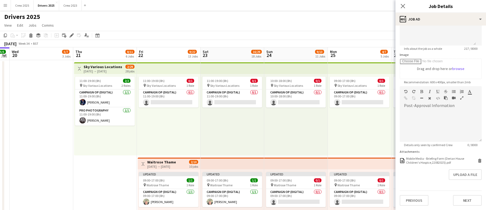
scroll to position [0, 156]
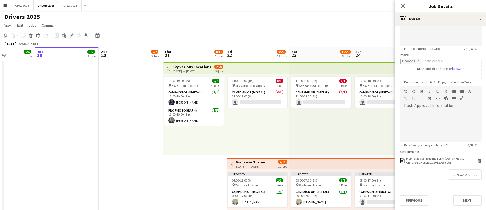
drag, startPoint x: 74, startPoint y: 178, endPoint x: 163, endPoint y: 179, distance: 89.0
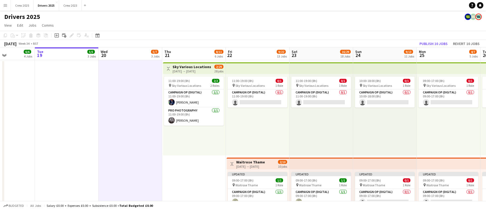
click at [194, 55] on app-board-header-date "Thu 21 8/11 6 Jobs" at bounding box center [194, 53] width 64 height 13
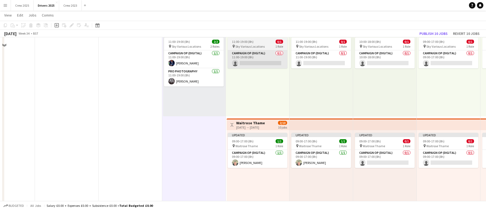
scroll to position [0, 0]
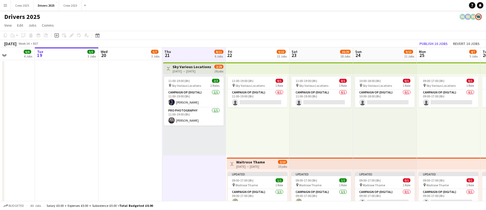
click at [250, 53] on app-board-header-date "Fri 22 9/22 13 Jobs" at bounding box center [258, 53] width 64 height 13
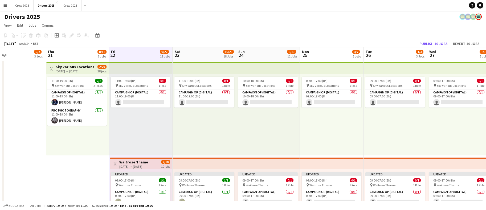
scroll to position [0, 210]
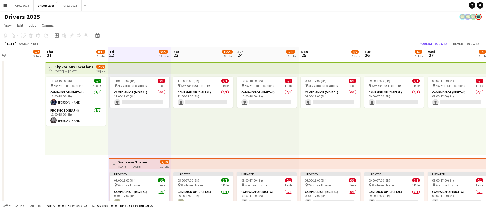
drag, startPoint x: 198, startPoint y: 178, endPoint x: 79, endPoint y: 180, distance: 118.3
click at [199, 55] on app-board-header-date "Sat 23 16/29 18 Jobs" at bounding box center [204, 53] width 64 height 13
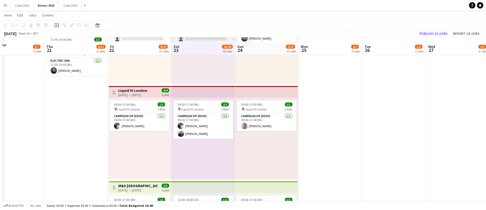
scroll to position [559, 0]
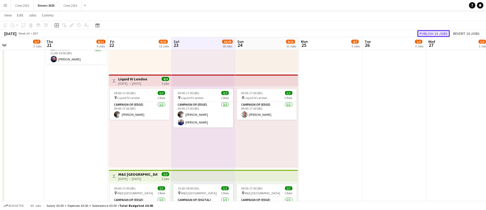
click at [424, 31] on button "Publish 10 jobs" at bounding box center [433, 33] width 32 height 7
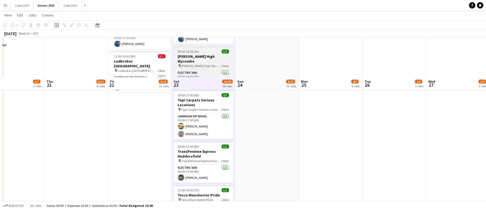
scroll to position [1239, 0]
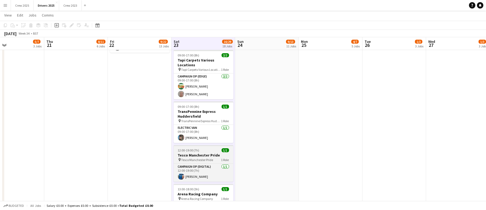
click at [193, 148] on span "12:00-19:00 (7h)" at bounding box center [189, 150] width 22 height 4
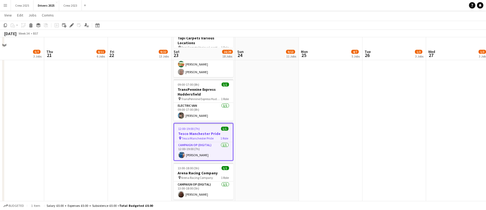
scroll to position [1276, 0]
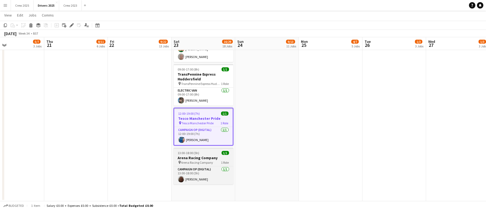
click at [184, 151] on span "13:00-18:00 (5h)" at bounding box center [189, 153] width 22 height 4
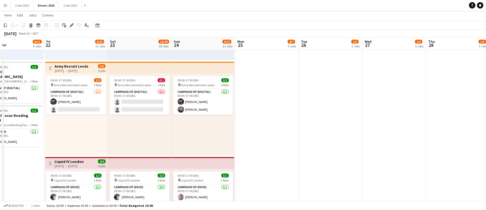
scroll to position [0, 197]
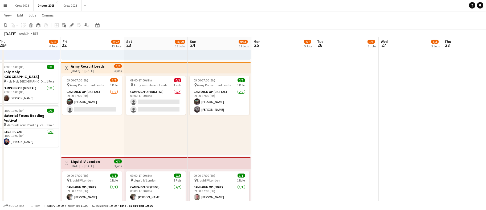
drag, startPoint x: 354, startPoint y: 143, endPoint x: 247, endPoint y: 145, distance: 107.4
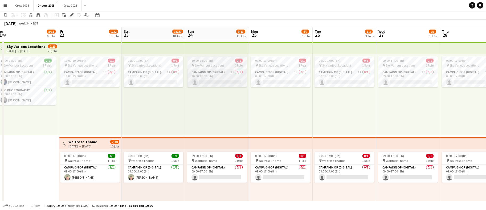
scroll to position [0, 0]
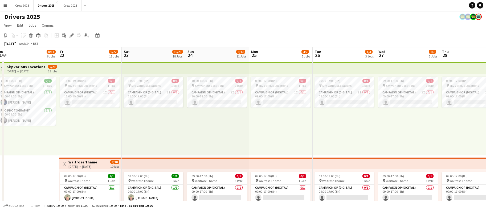
click at [213, 57] on app-board-header-date "Sun 24 9/13 11 Jobs" at bounding box center [217, 53] width 64 height 13
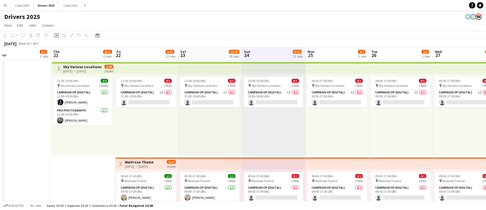
scroll to position [0, 123]
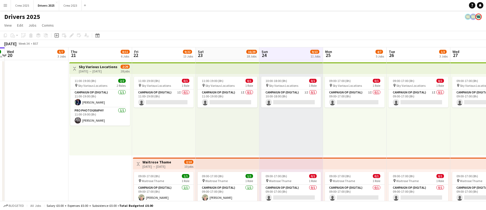
drag, startPoint x: 201, startPoint y: 139, endPoint x: 274, endPoint y: 137, distance: 73.6
